Goal: Task Accomplishment & Management: Complete application form

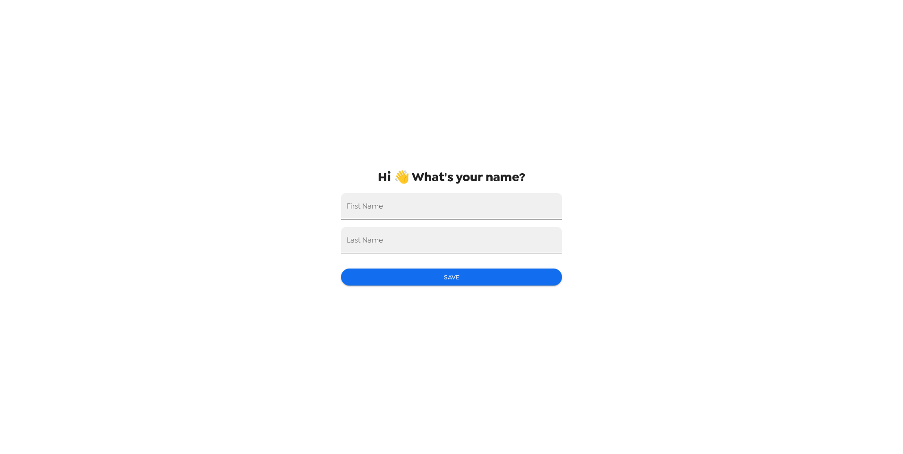
click at [434, 216] on input "First Name" at bounding box center [451, 206] width 221 height 26
type input "[US_STATE]"
type input "Wirt"
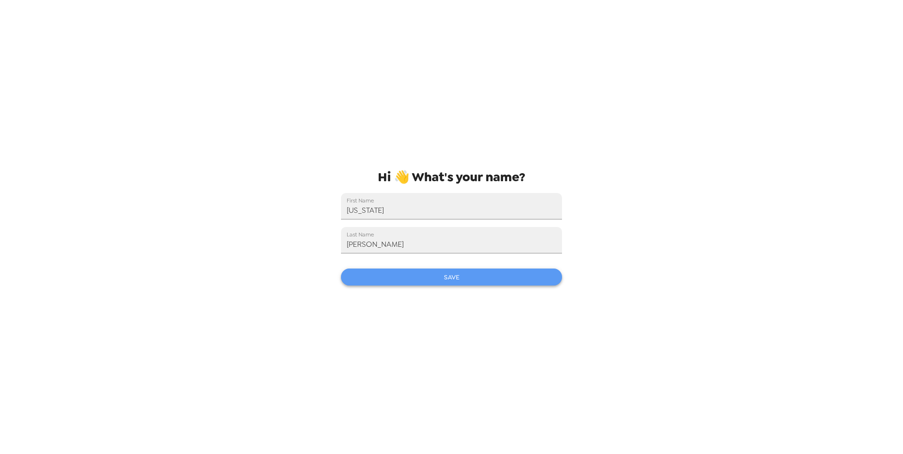
click at [473, 275] on button "Save" at bounding box center [451, 277] width 221 height 17
